Goal: Task Accomplishment & Management: Manage account settings

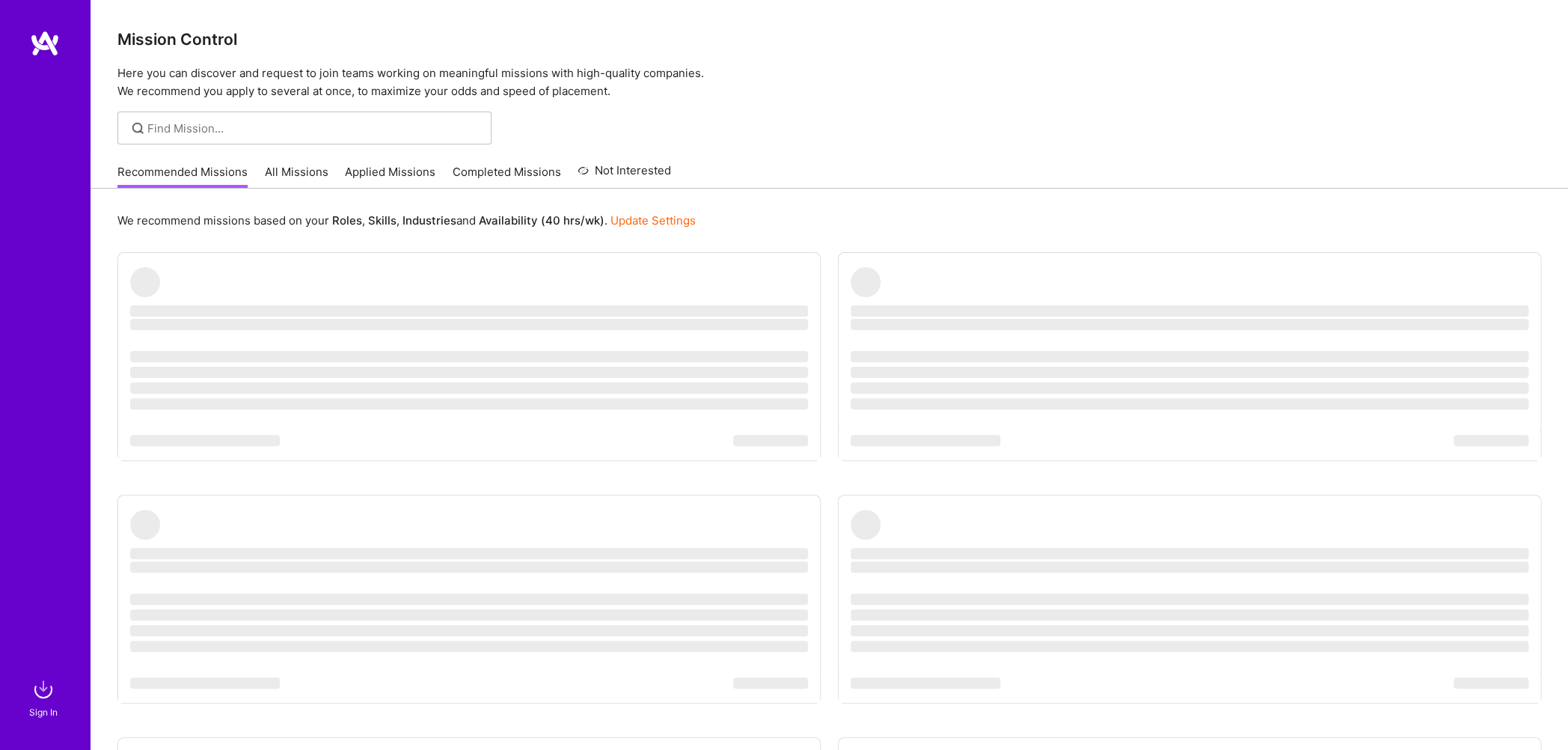
click at [45, 688] on img at bounding box center [43, 689] width 30 height 30
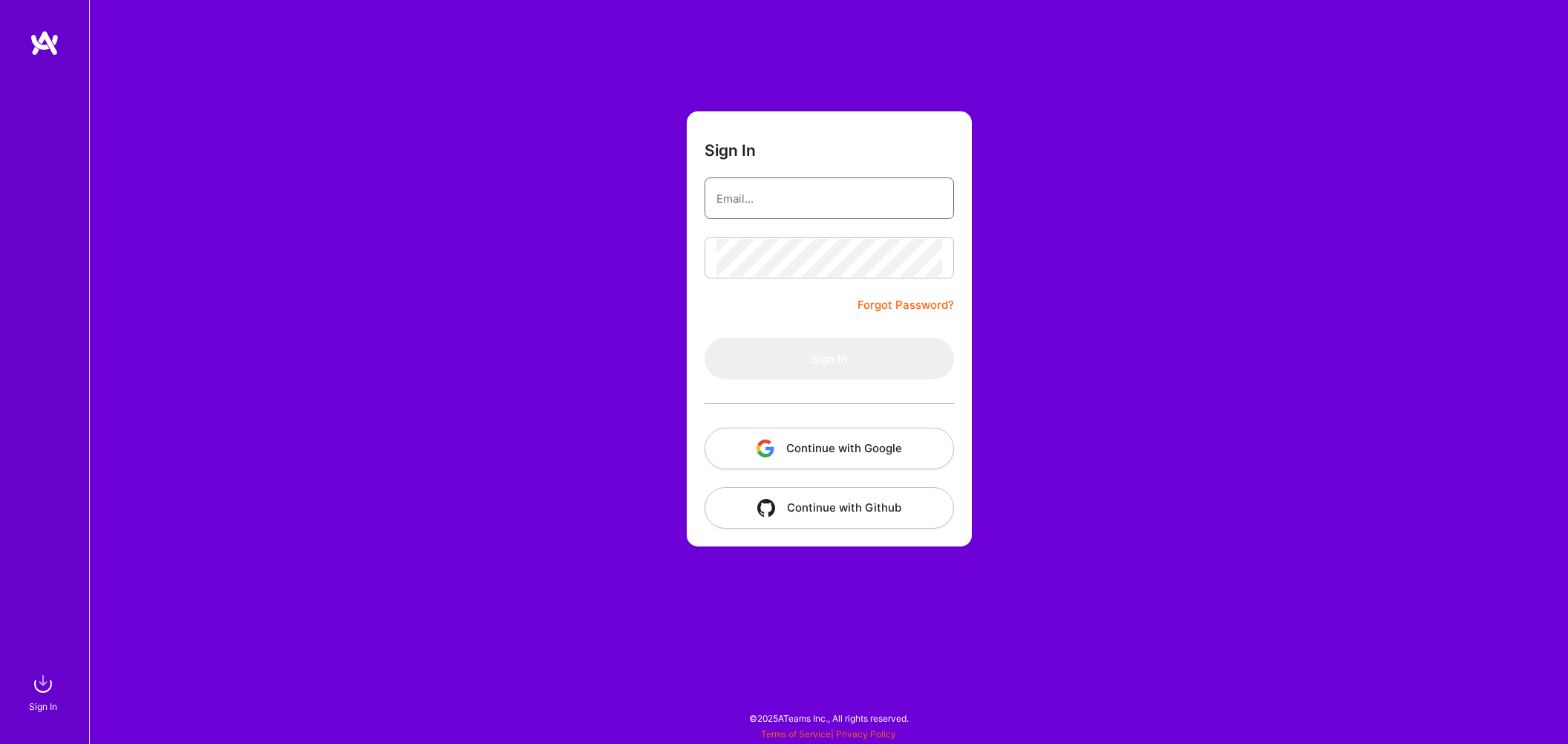
click at [746, 206] on input "email" at bounding box center [829, 199] width 225 height 38
type input "mohansinghjaipur@gmail.com"
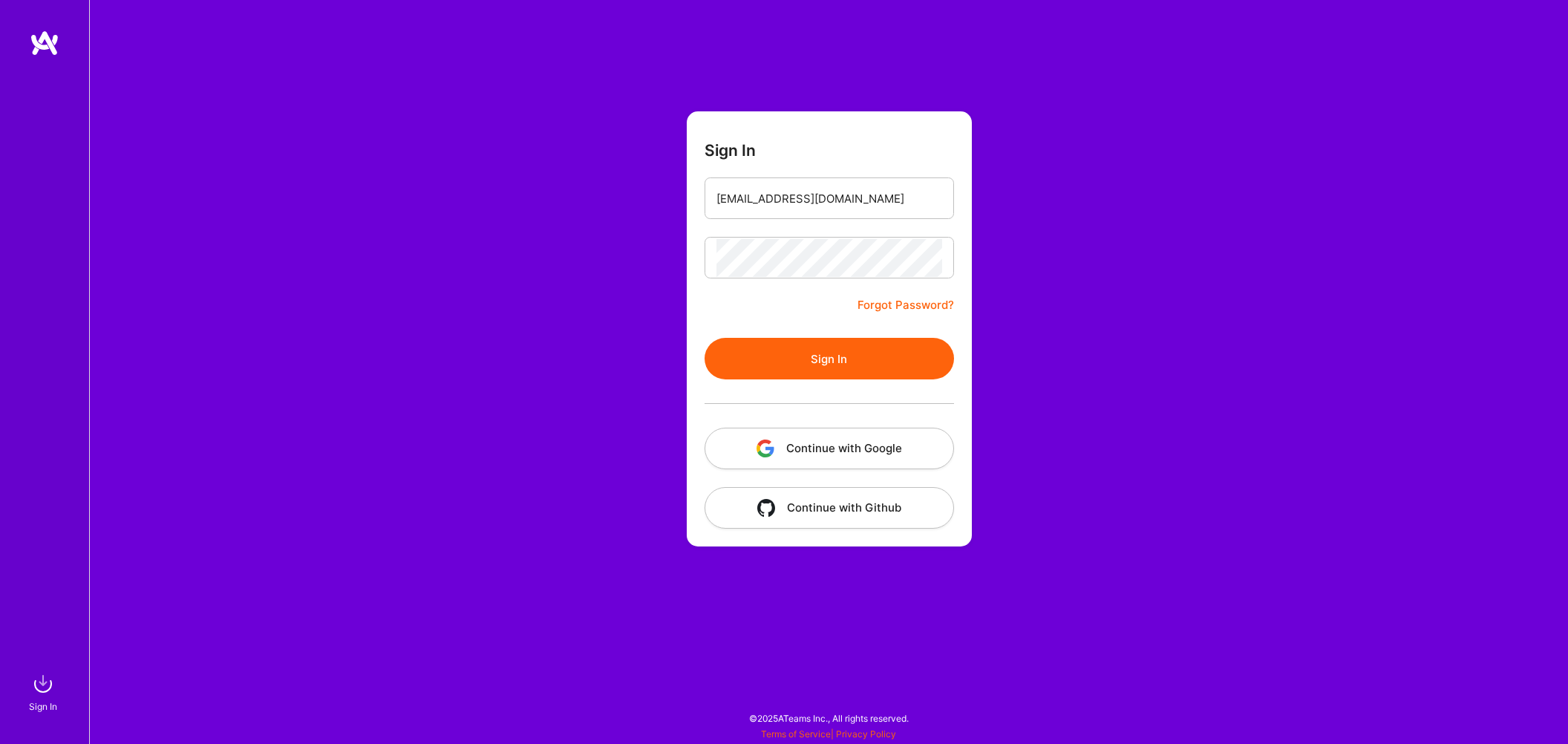
click at [814, 342] on button "Sign In" at bounding box center [829, 359] width 250 height 42
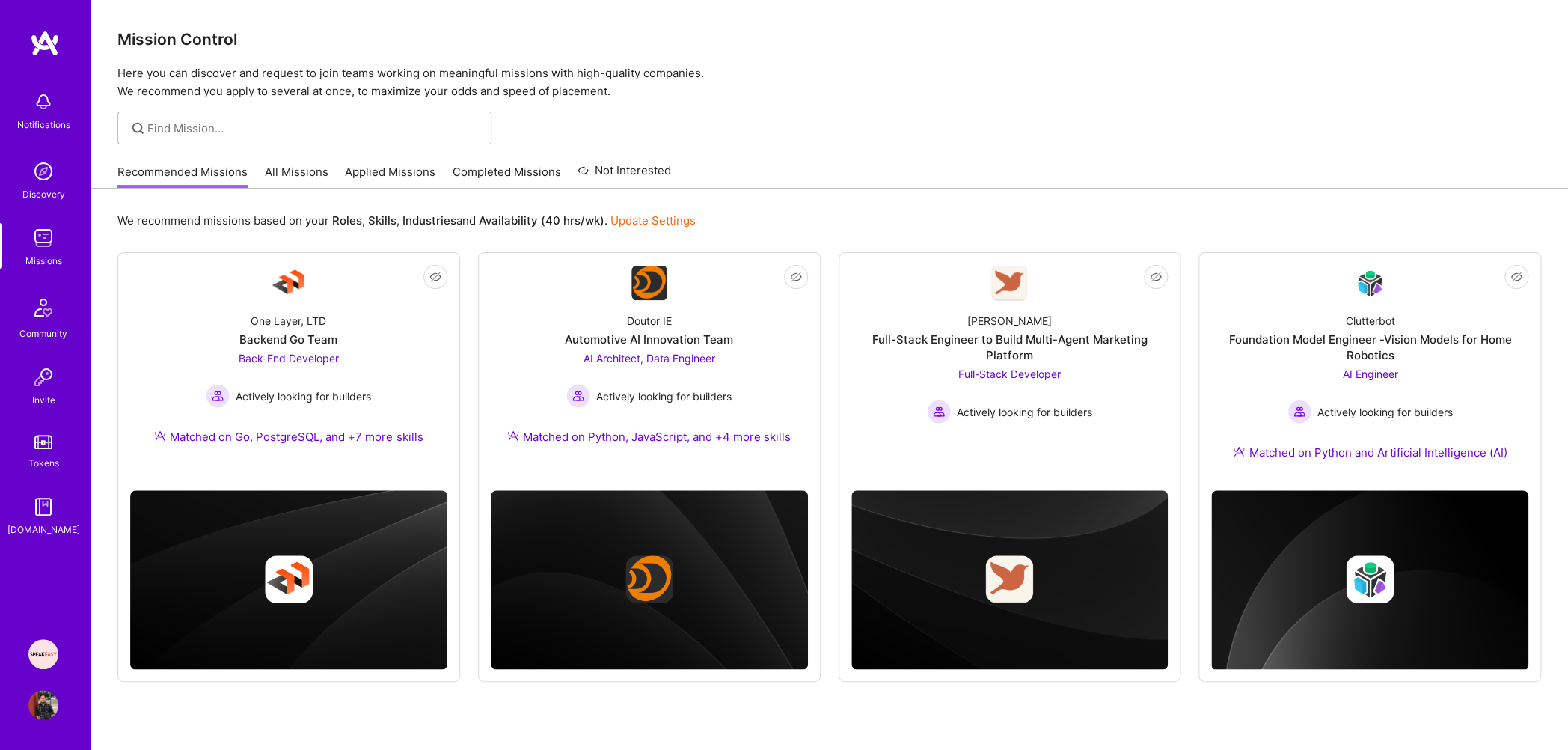
click at [411, 166] on link "Applied Missions" at bounding box center [390, 177] width 91 height 25
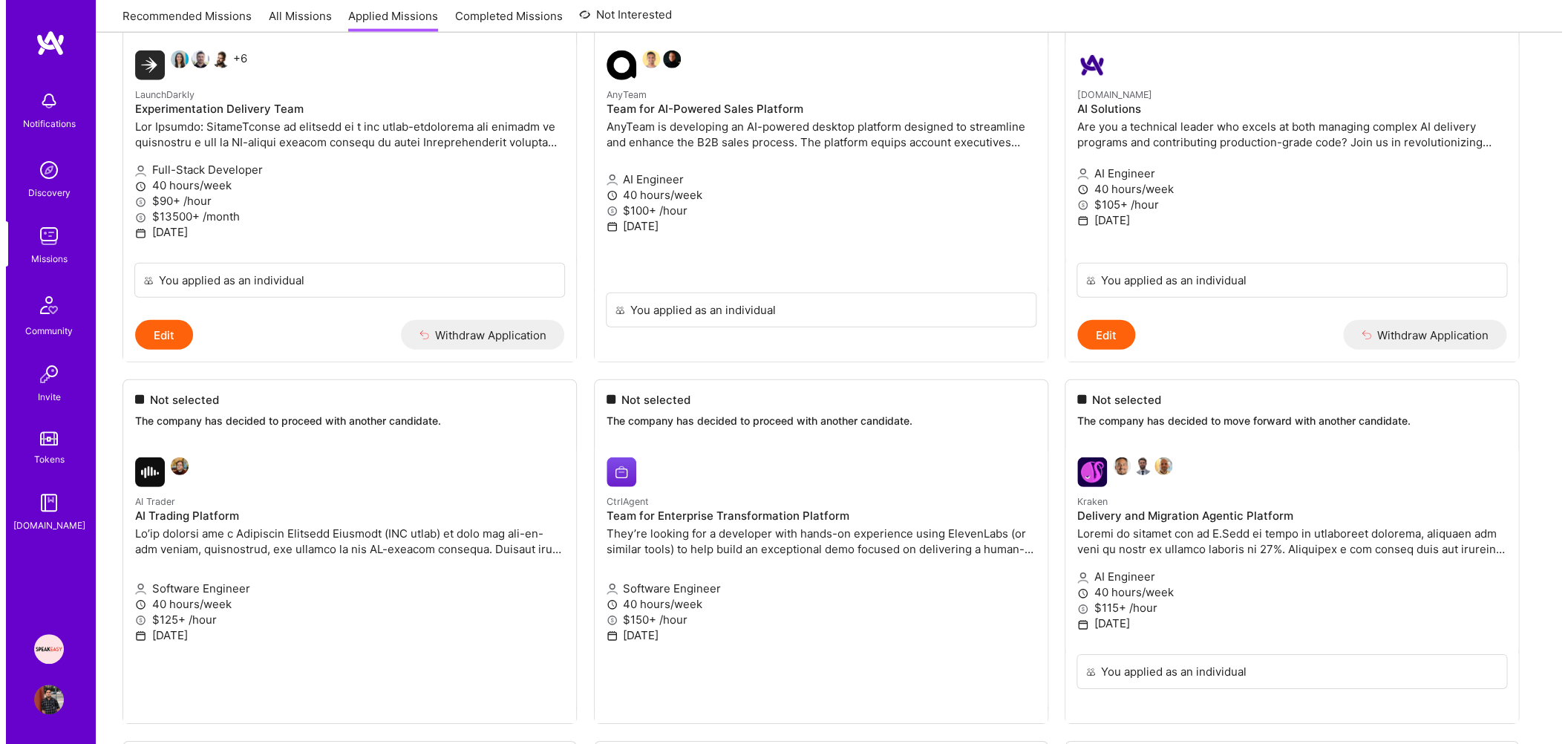
scroll to position [2419, 0]
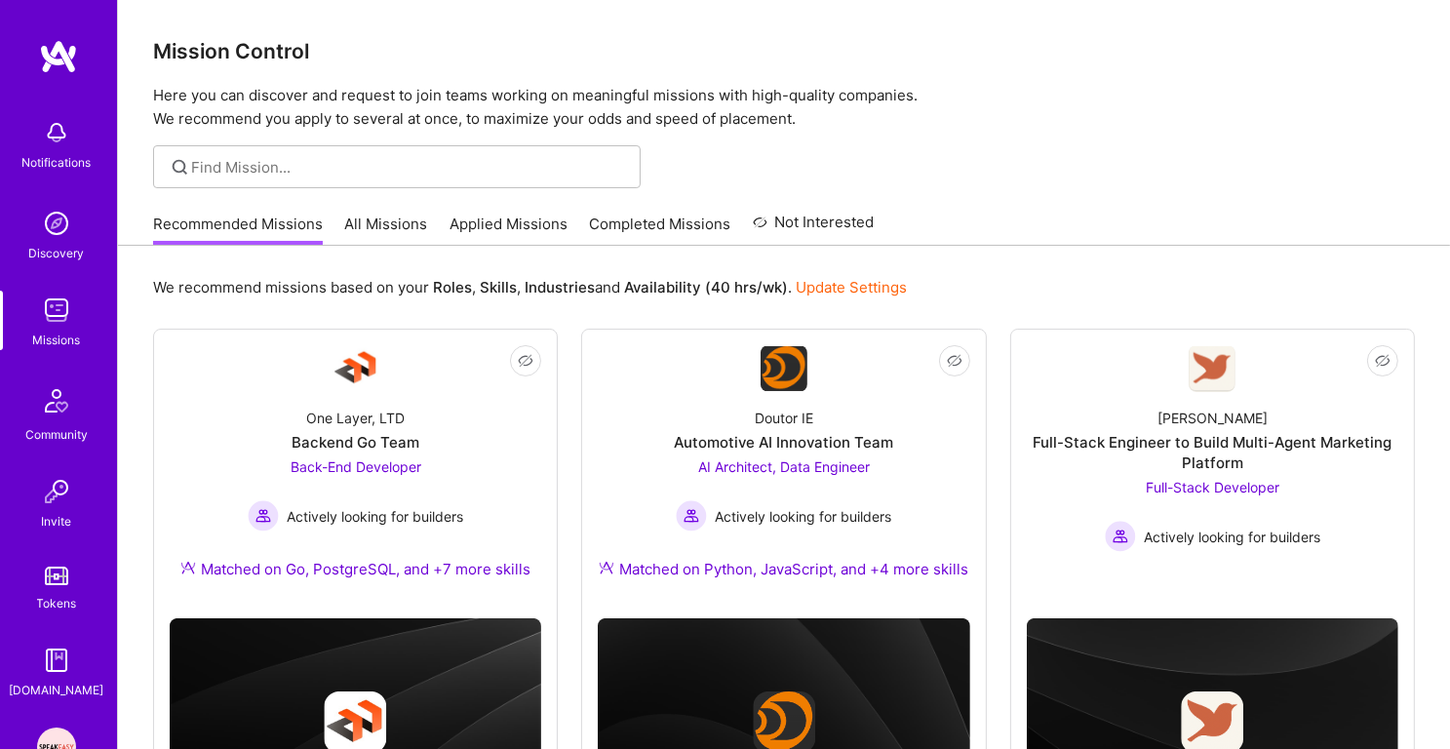
click at [492, 227] on link "Applied Missions" at bounding box center [508, 230] width 118 height 32
click at [496, 241] on link "Applied Missions" at bounding box center [508, 230] width 118 height 32
